Goal: Task Accomplishment & Management: Complete application form

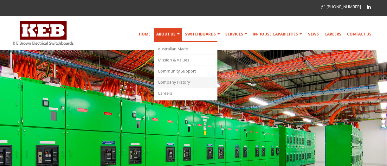
click at [181, 82] on link "Company History" at bounding box center [185, 82] width 60 height 11
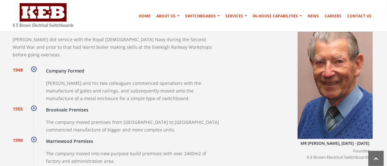
scroll to position [641, 0]
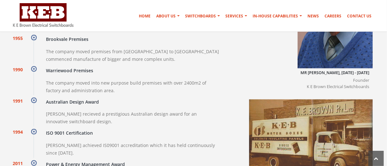
click at [386, 86] on section "Our History Our Way of Success K E Brown is a privately-owned family company th…" at bounding box center [193, 104] width 387 height 376
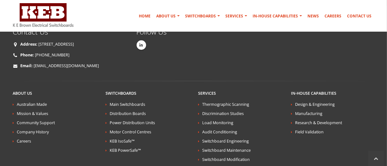
scroll to position [1061, 0]
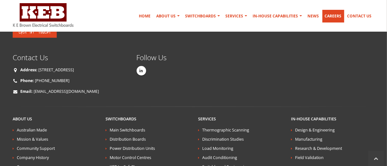
click at [332, 16] on link "Careers" at bounding box center [333, 16] width 22 height 13
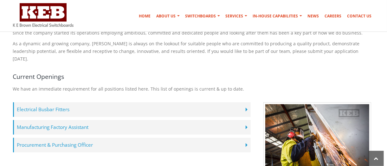
scroll to position [141, 0]
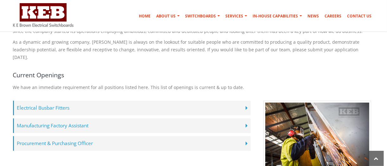
click at [171, 101] on label "Electrical Busbar Fitters" at bounding box center [131, 108] width 237 height 15
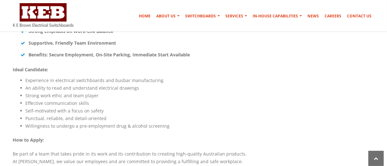
scroll to position [492, 0]
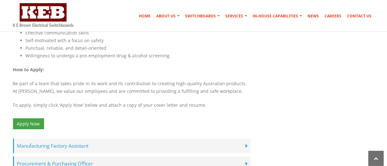
click at [155, 139] on label "Manufacturing Factory Assistant" at bounding box center [131, 146] width 237 height 15
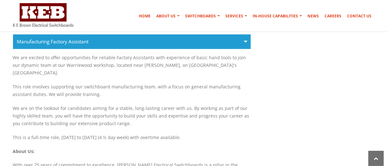
scroll to position [528, 0]
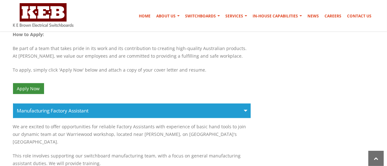
drag, startPoint x: 27, startPoint y: 83, endPoint x: 26, endPoint y: 79, distance: 3.6
click at [26, 83] on link "Apply Now" at bounding box center [28, 88] width 31 height 11
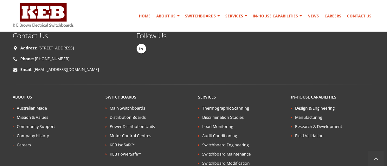
scroll to position [630, 0]
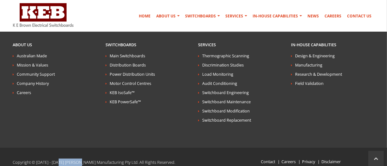
drag, startPoint x: 60, startPoint y: 143, endPoint x: 82, endPoint y: 144, distance: 21.9
click at [82, 159] on p "Copyright © [DATE] - [DATE] [PERSON_NAME] Manufacturing Pty Ltd. All Rights Res…" at bounding box center [116, 163] width 207 height 8
click at [20, 24] on img at bounding box center [43, 15] width 60 height 24
